Goal: Participate in discussion

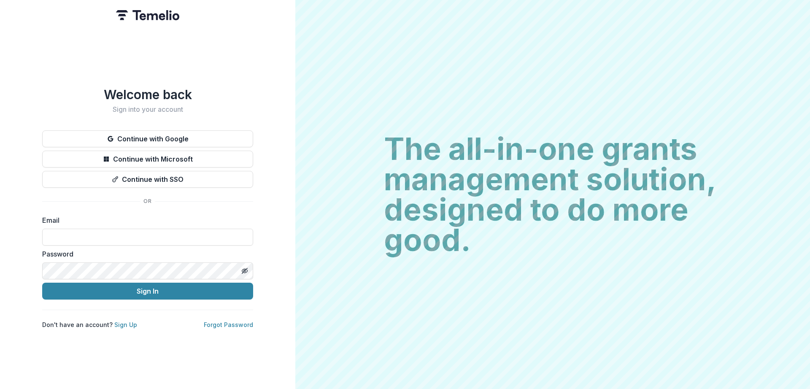
click at [227, 134] on button "Continue with Google" at bounding box center [147, 138] width 211 height 17
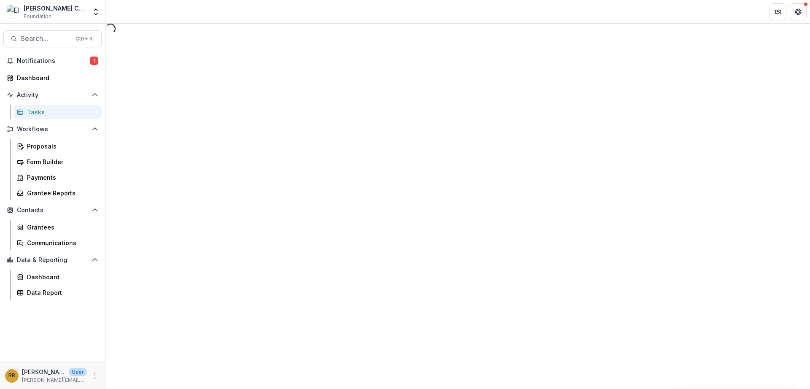
select select "********"
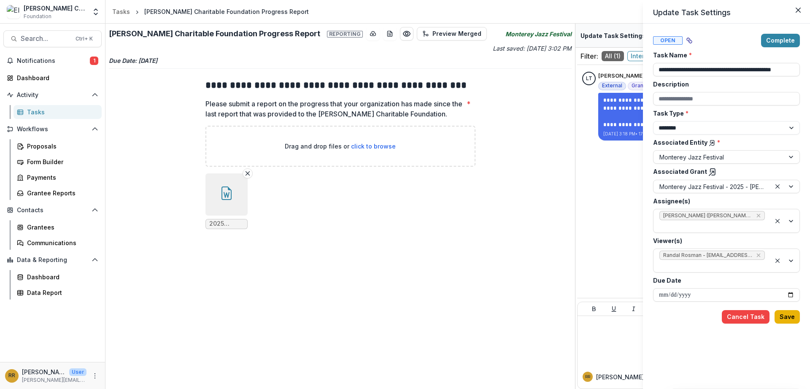
click at [785, 319] on button "Save" at bounding box center [787, 317] width 25 height 14
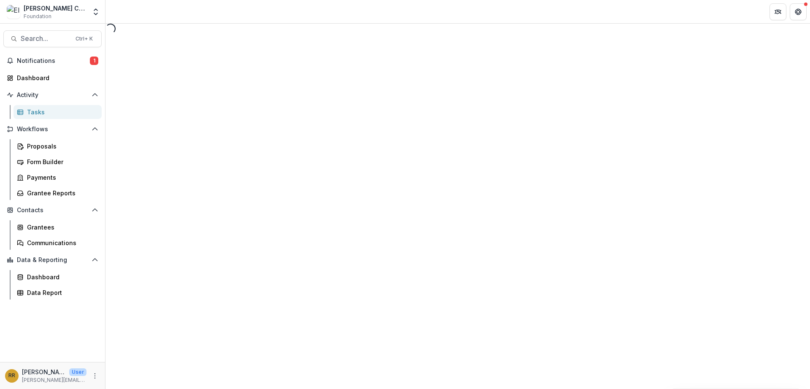
select select "********"
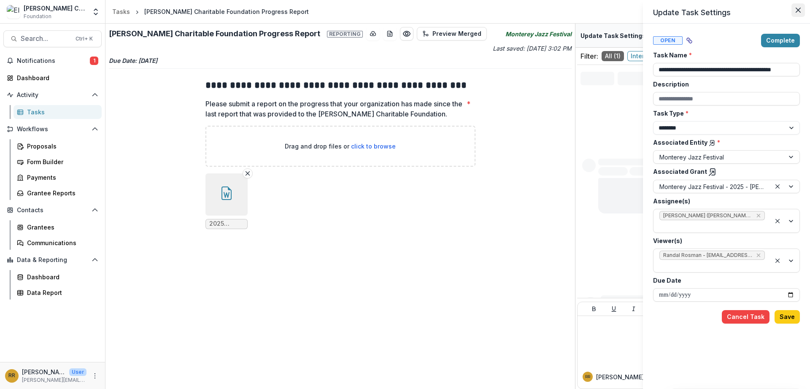
click at [800, 13] on button "Close" at bounding box center [798, 10] width 14 height 14
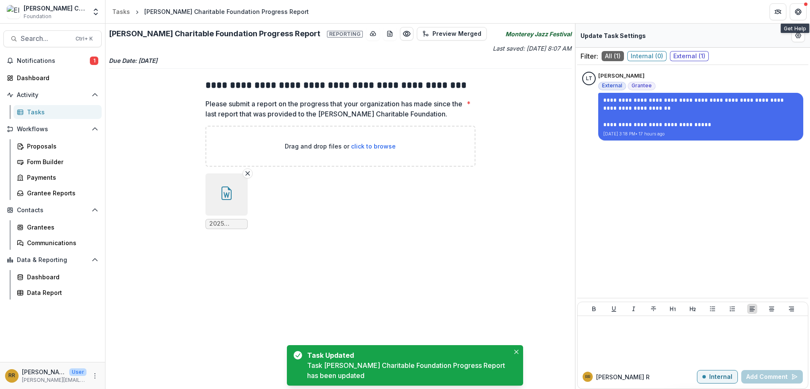
click at [800, 13] on icon "Get Help" at bounding box center [800, 14] width 2 height 2
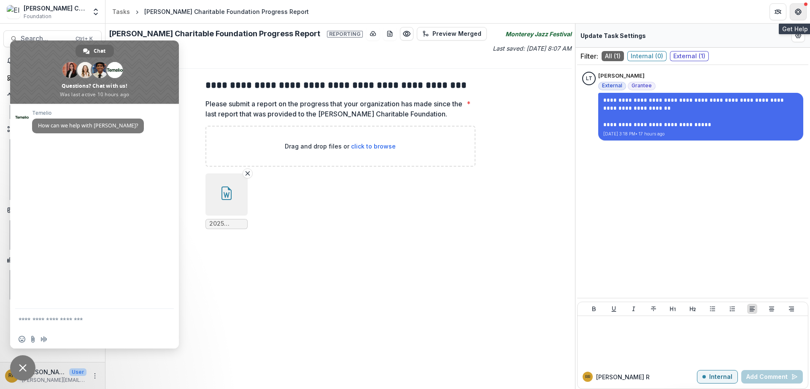
click at [797, 12] on icon "Get Help" at bounding box center [798, 11] width 7 height 7
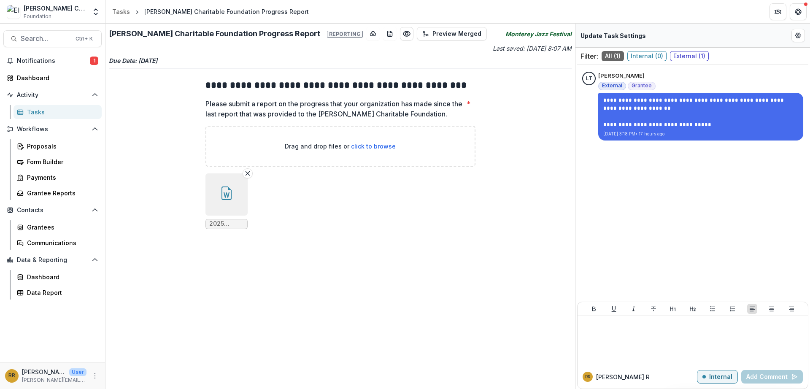
click at [236, 199] on button "button" at bounding box center [226, 194] width 42 height 42
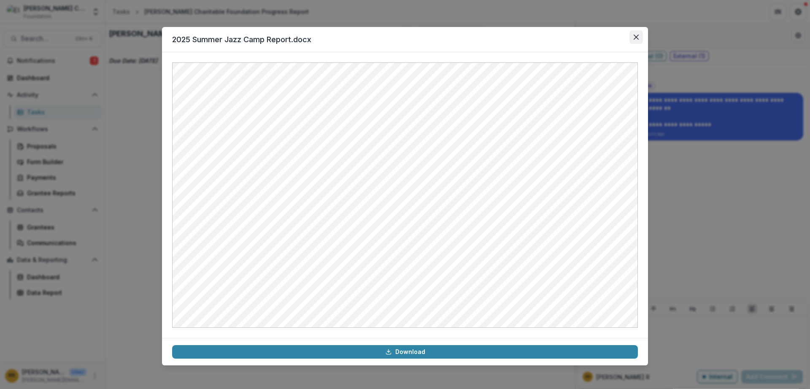
click at [637, 41] on button "Close" at bounding box center [636, 37] width 14 height 14
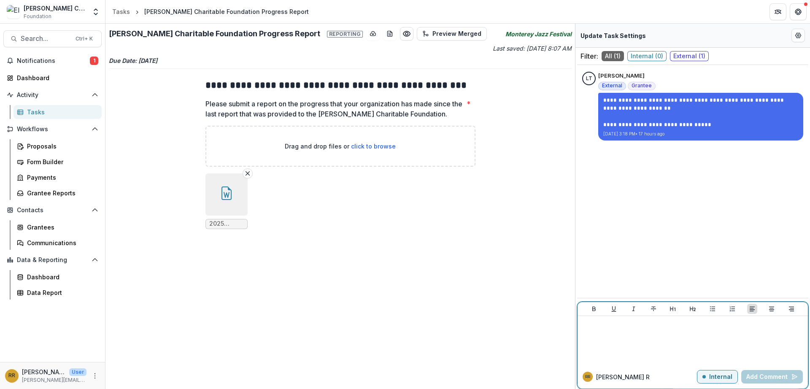
click at [717, 373] on p "Internal" at bounding box center [720, 376] width 23 height 7
click at [718, 351] on div at bounding box center [693, 340] width 224 height 42
click at [775, 370] on button "Add Comment" at bounding box center [772, 377] width 62 height 14
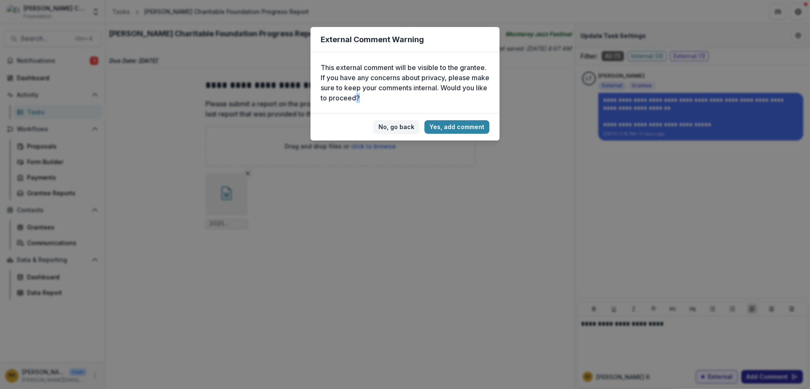
click at [775, 370] on div "External Comment Warning This external comment will be visible to the grantee. …" at bounding box center [405, 194] width 810 height 389
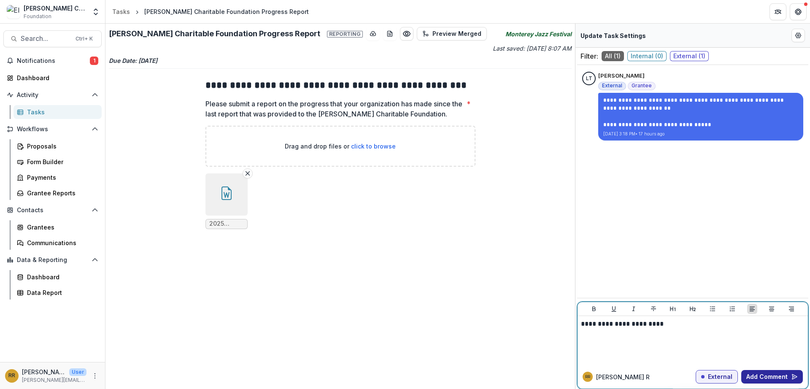
click at [751, 371] on button "Add Comment" at bounding box center [772, 377] width 62 height 14
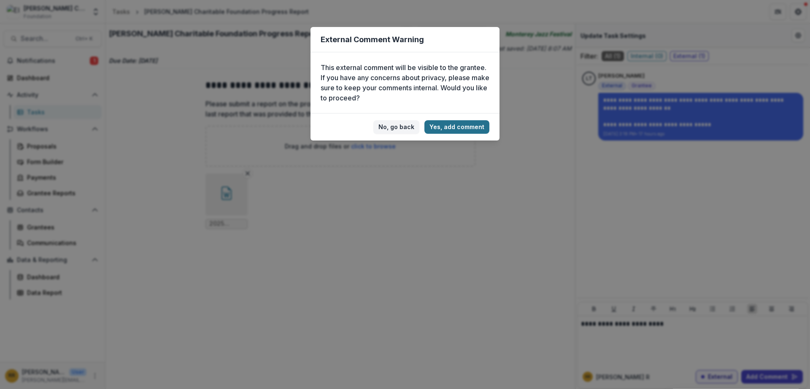
click at [480, 128] on button "Yes, add comment" at bounding box center [456, 127] width 65 height 14
